Goal: Transaction & Acquisition: Purchase product/service

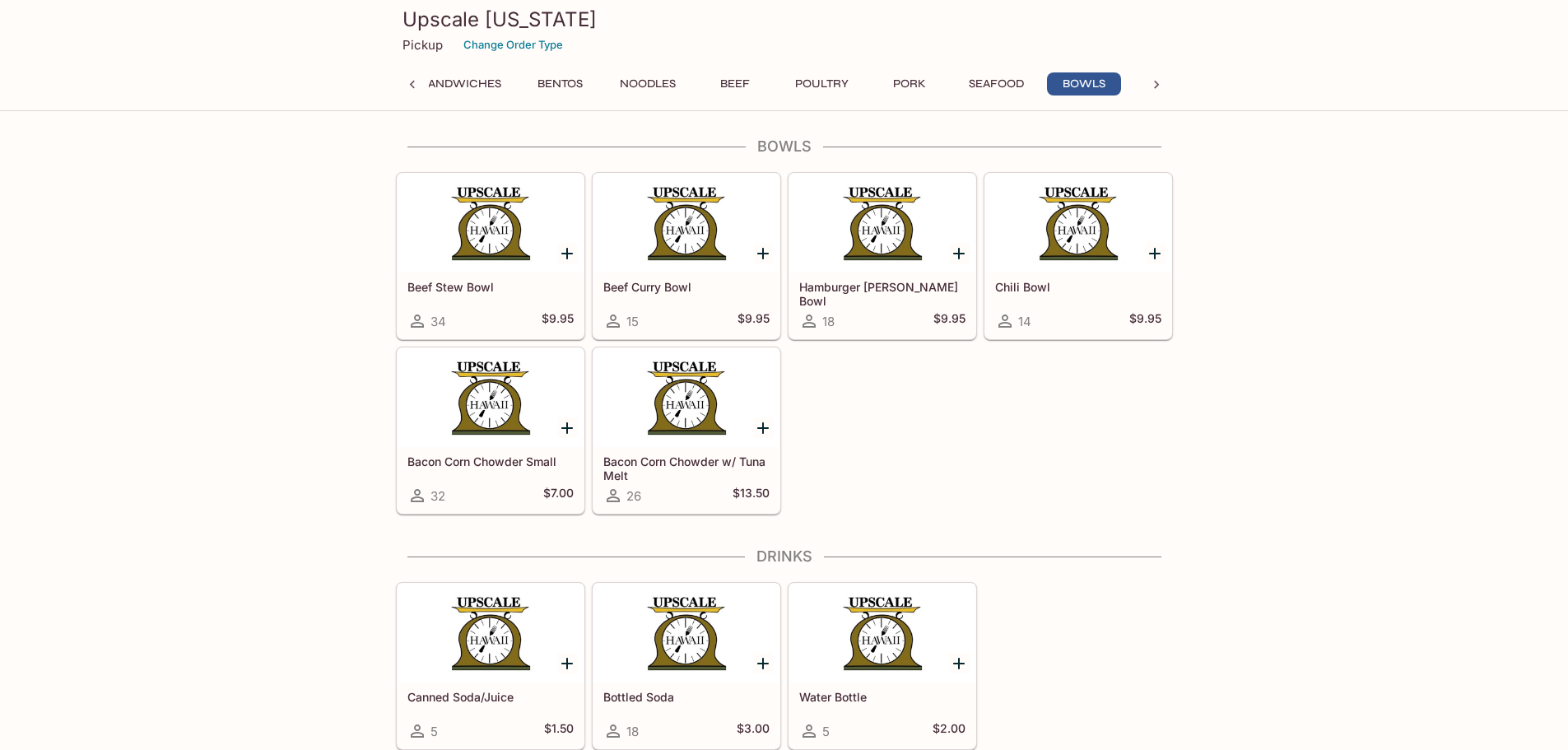
scroll to position [0, 560]
click at [757, 426] on icon "Add Bacon Corn Chowder w/ Tuna Melt" at bounding box center [762, 428] width 20 height 20
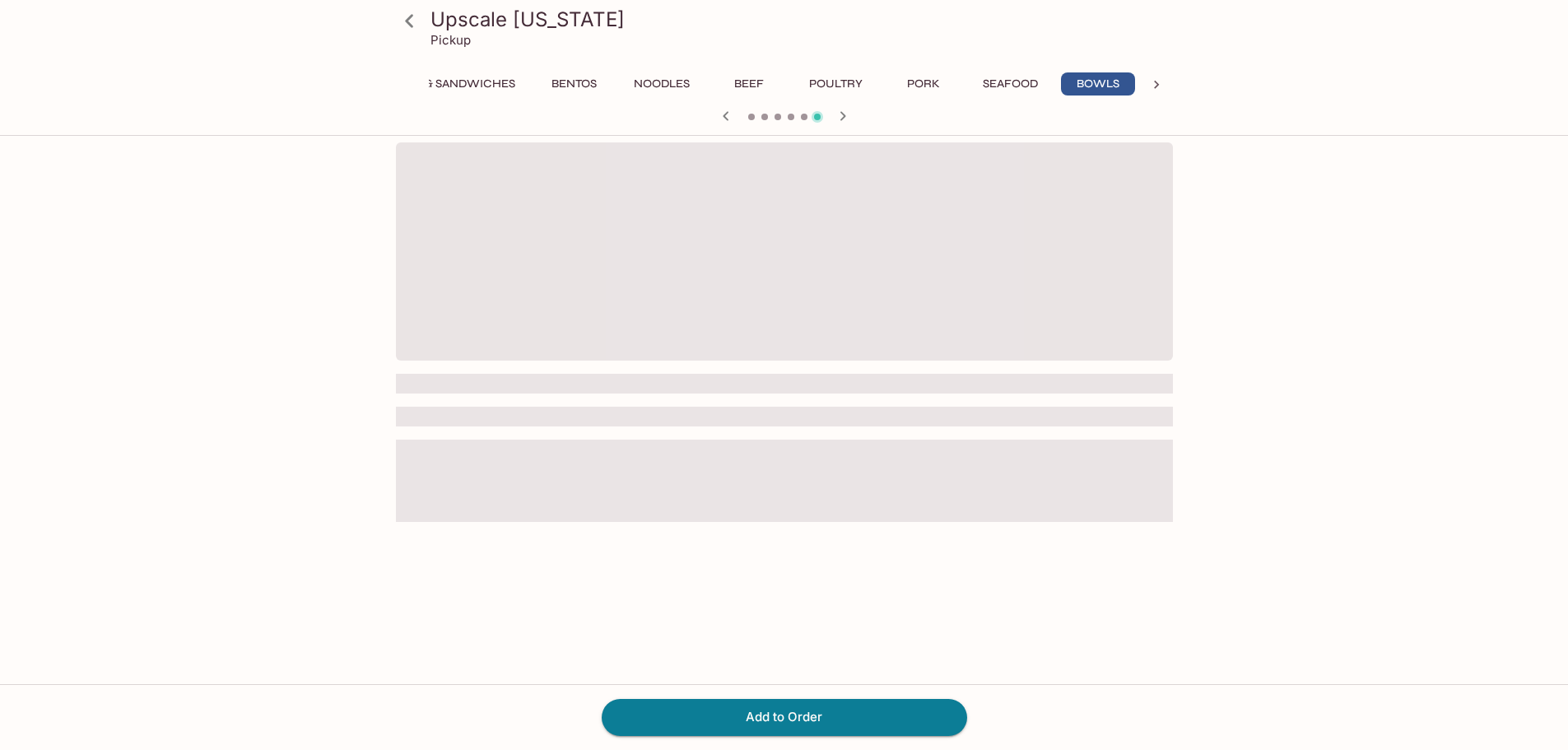
scroll to position [0, 560]
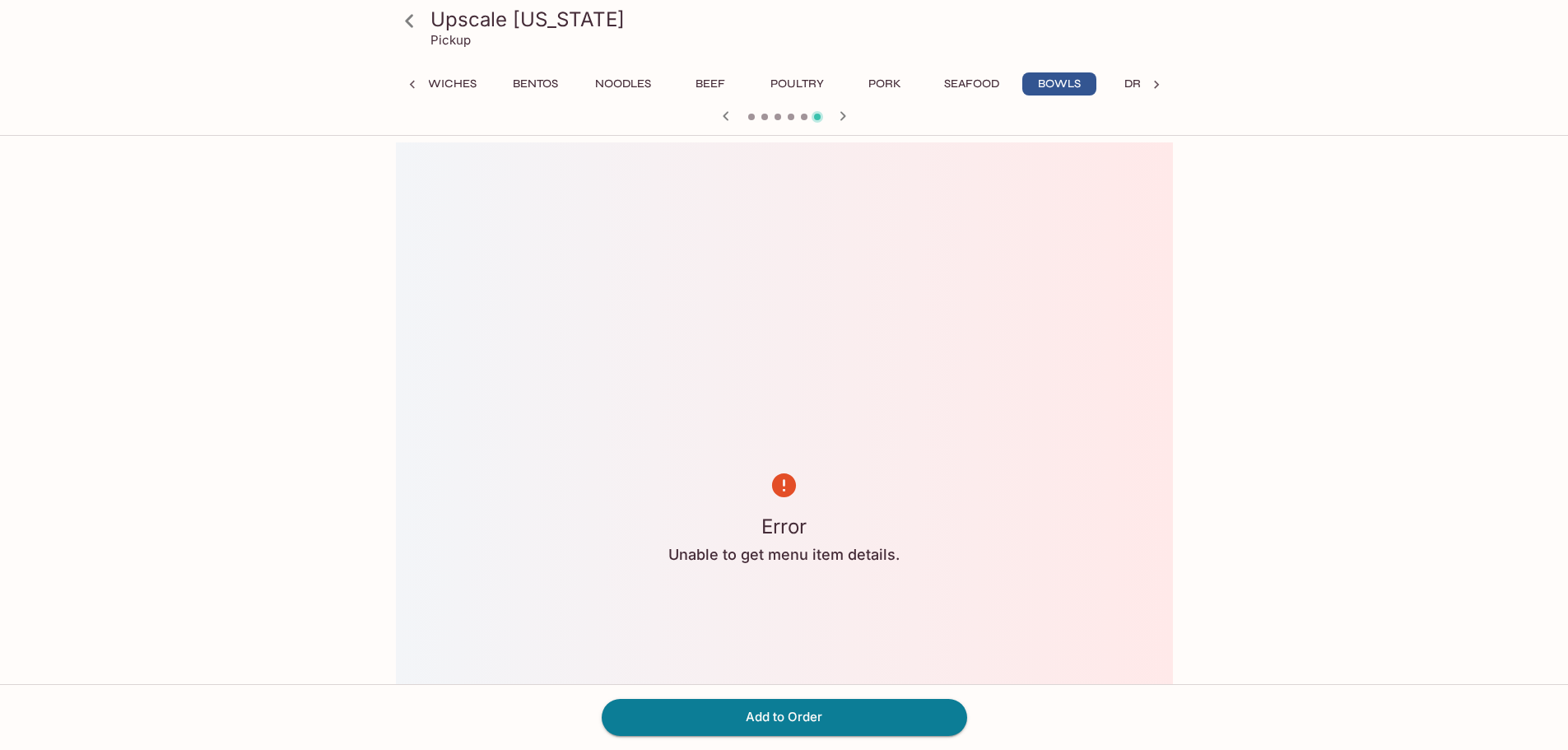
click at [410, 15] on icon at bounding box center [409, 21] width 29 height 29
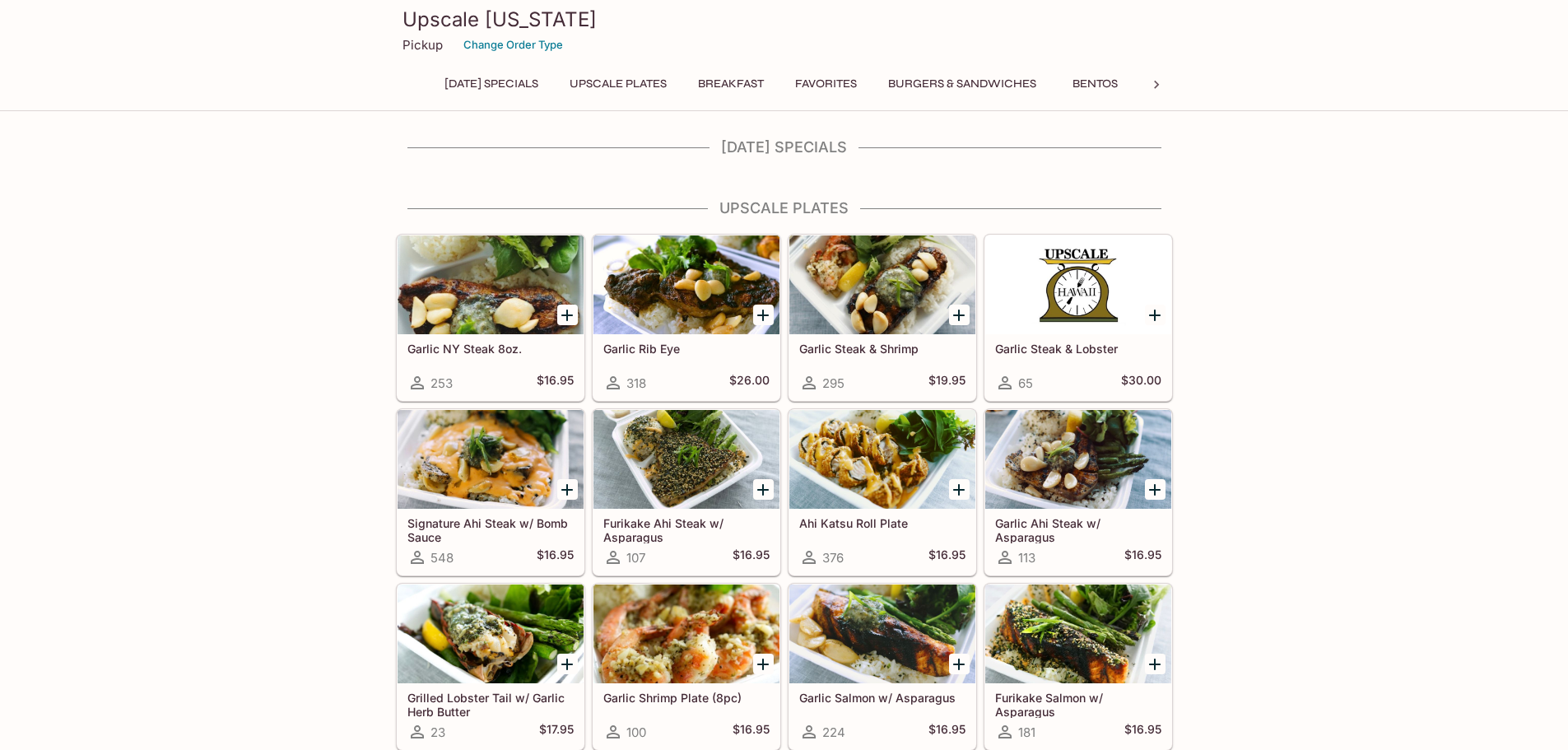
click at [414, 45] on p "Pickup" at bounding box center [422, 45] width 40 height 16
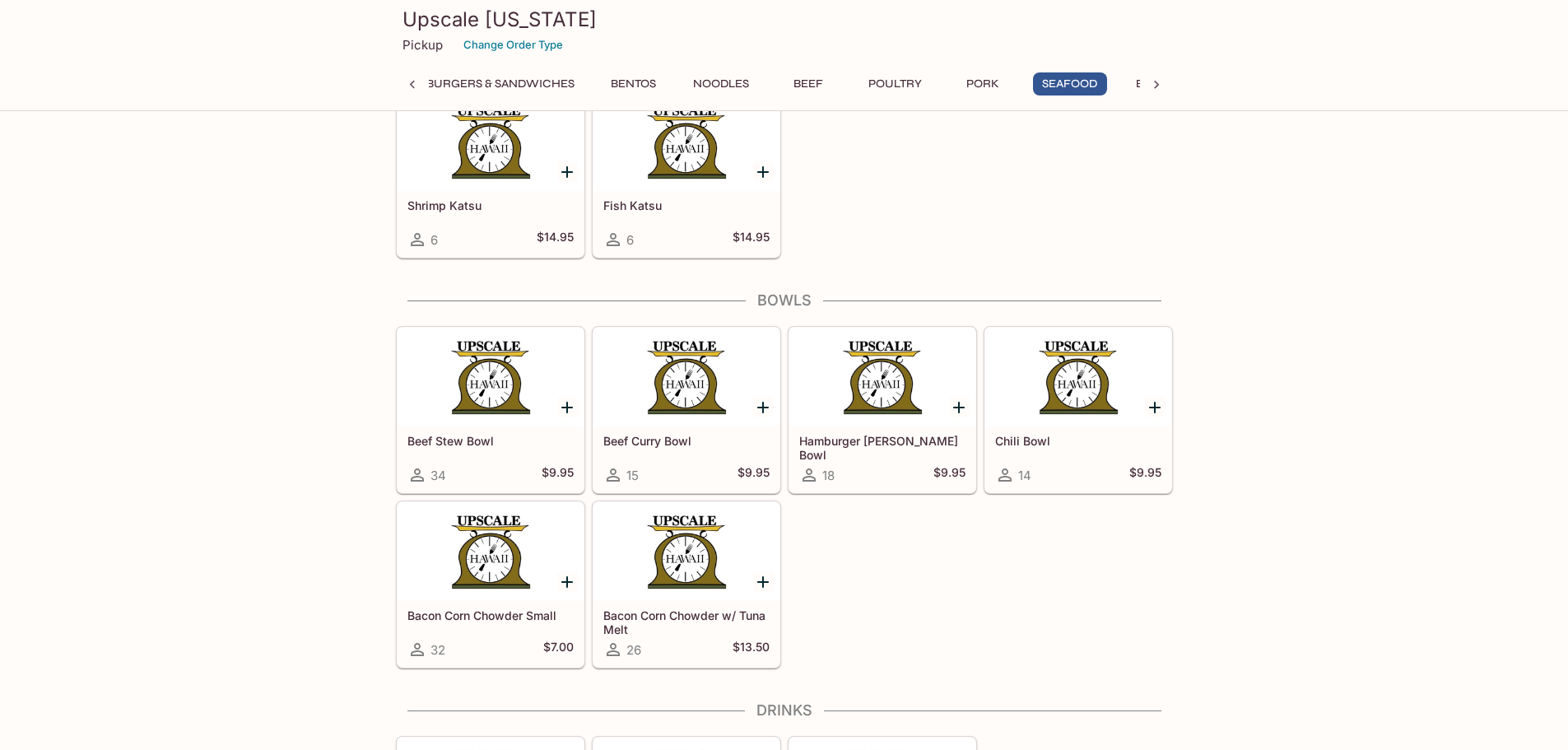
scroll to position [0, 473]
